Goal: Check status

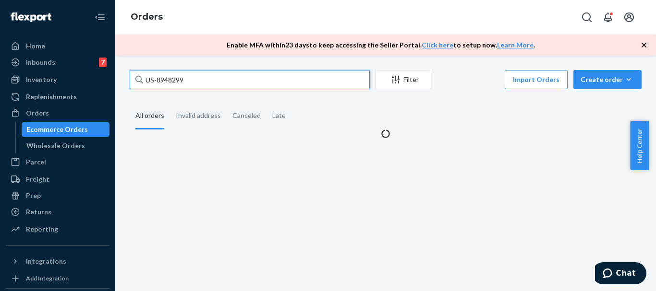
click at [210, 76] on input "US-8948299" at bounding box center [250, 79] width 240 height 19
type input "US-8952845"
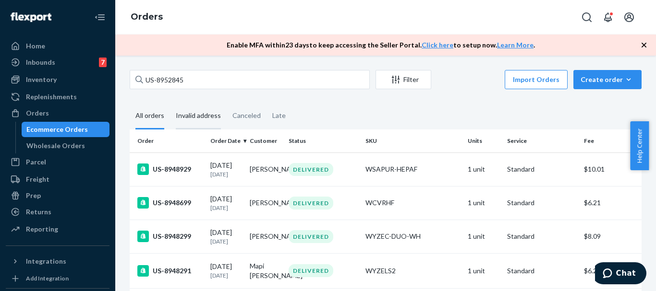
click at [198, 111] on div "Invalid address" at bounding box center [198, 116] width 45 height 26
click at [170, 103] on input "Invalid address" at bounding box center [170, 103] width 0 height 0
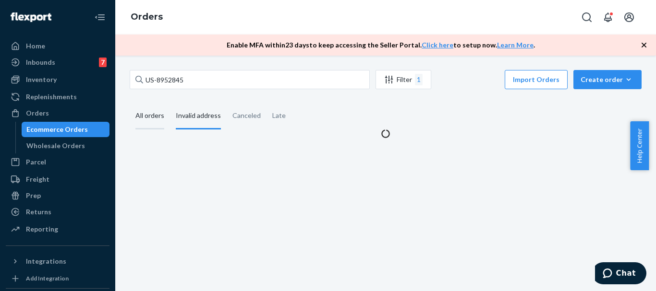
click at [143, 115] on div "All orders" at bounding box center [149, 116] width 29 height 26
click at [130, 103] on input "All orders" at bounding box center [130, 103] width 0 height 0
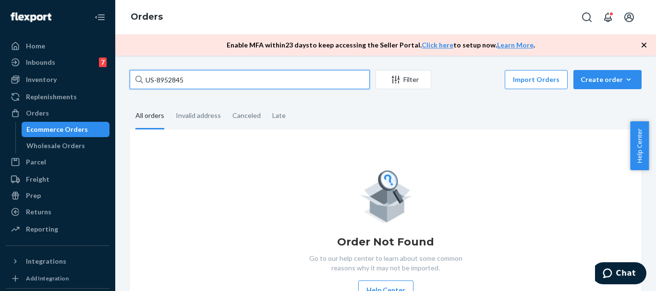
click at [204, 82] on input "US-8952845" at bounding box center [250, 79] width 240 height 19
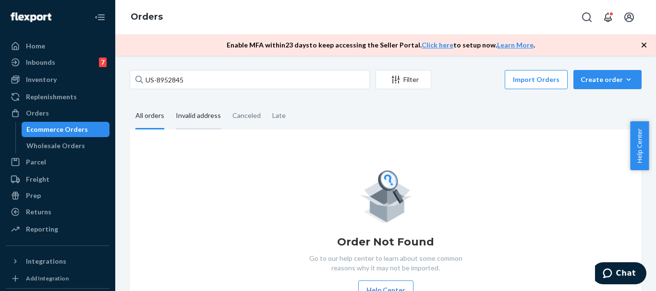
click at [195, 115] on div "Invalid address" at bounding box center [198, 116] width 45 height 26
click at [170, 103] on input "Invalid address" at bounding box center [170, 103] width 0 height 0
click at [144, 117] on div "All orders" at bounding box center [149, 116] width 29 height 26
click at [130, 103] on input "All orders" at bounding box center [130, 103] width 0 height 0
click at [209, 112] on div "Invalid address" at bounding box center [198, 116] width 45 height 26
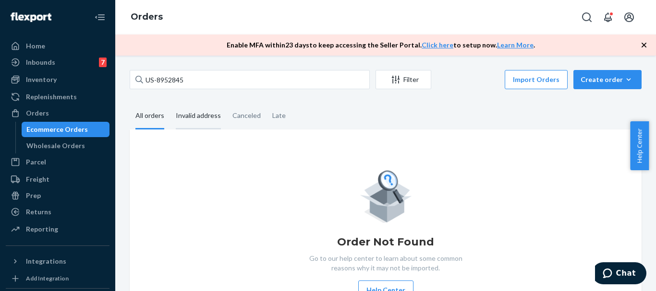
click at [170, 103] on input "Invalid address" at bounding box center [170, 103] width 0 height 0
click at [152, 120] on div "All orders" at bounding box center [149, 116] width 29 height 26
click at [130, 103] on input "All orders" at bounding box center [130, 103] width 0 height 0
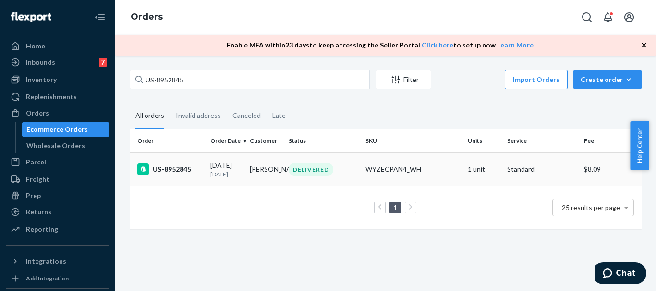
click at [184, 172] on div "US-8952845" at bounding box center [169, 170] width 65 height 12
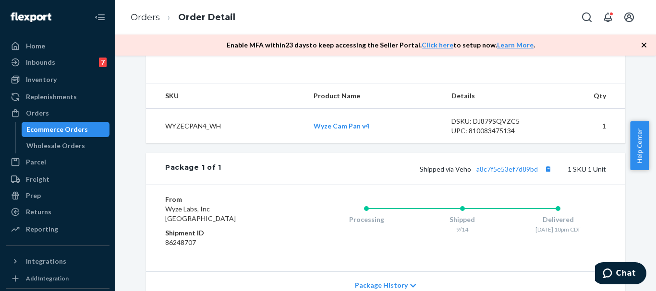
scroll to position [336, 0]
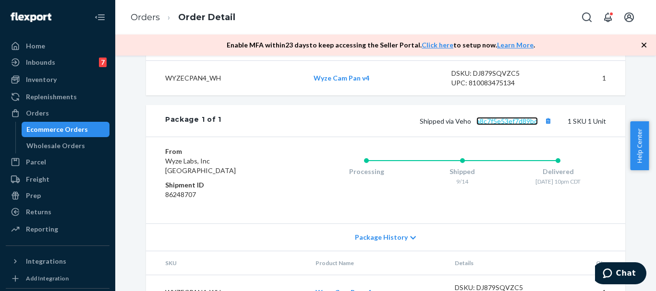
click at [495, 125] on link "a8c7f5e53ef7d89bd" at bounding box center [506, 121] width 61 height 8
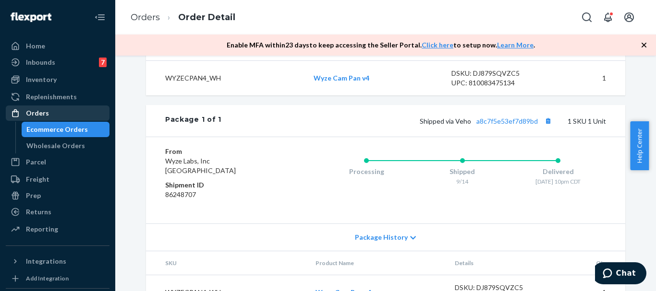
click at [60, 110] on div "Orders" at bounding box center [58, 113] width 102 height 13
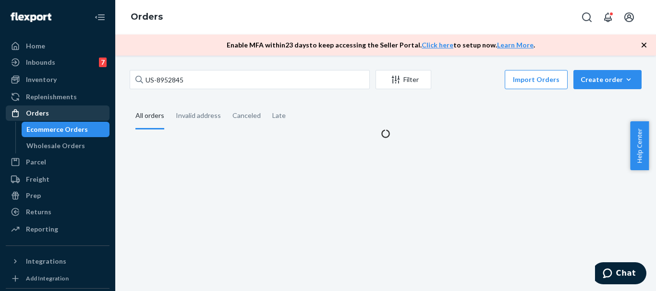
click at [60, 110] on div "Orders" at bounding box center [58, 113] width 102 height 13
